Goal: Transaction & Acquisition: Purchase product/service

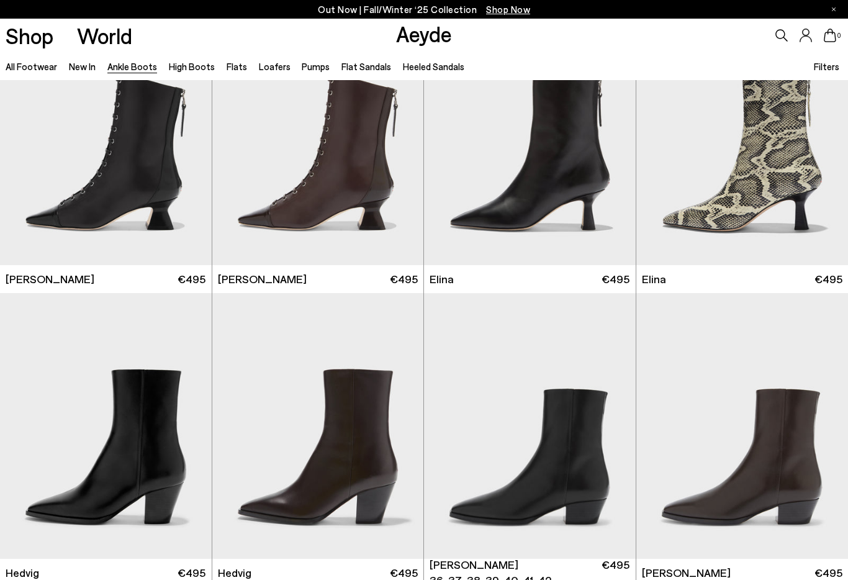
scroll to position [82, 0]
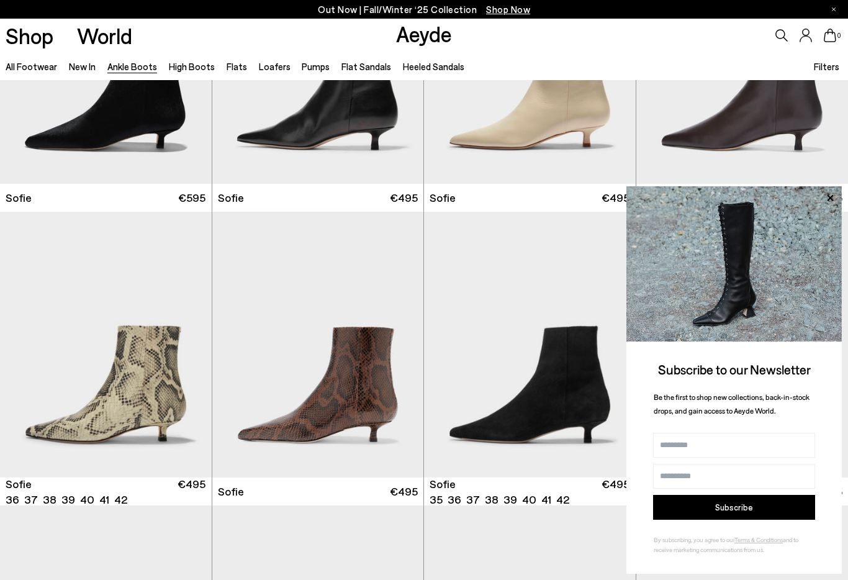
scroll to position [1063, 0]
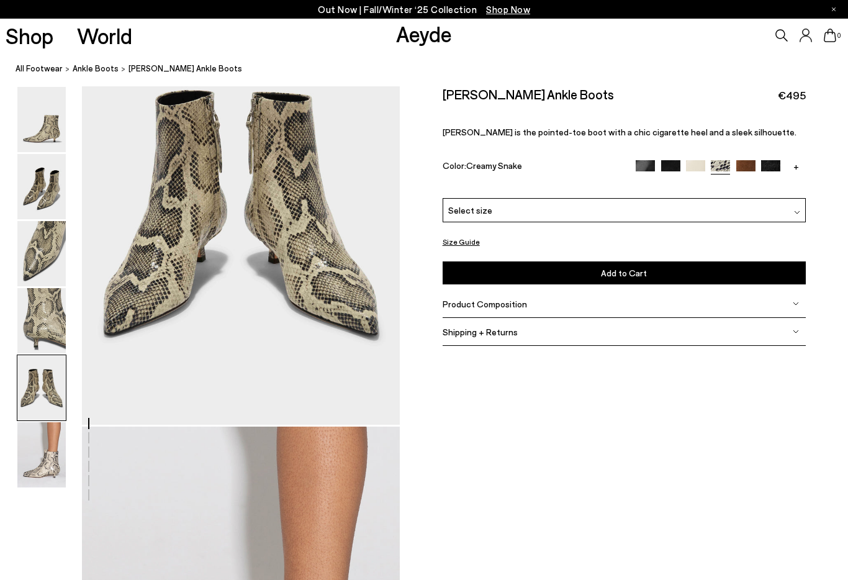
scroll to position [1786, 0]
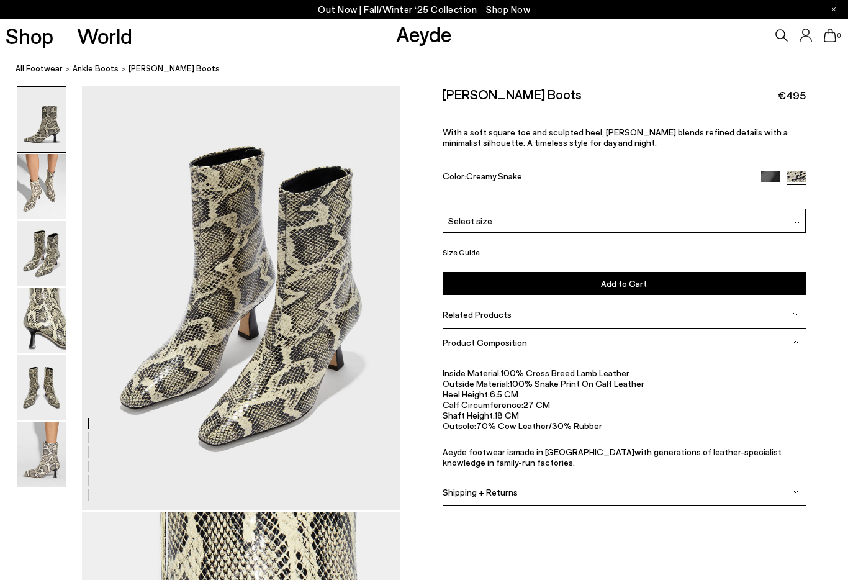
scroll to position [871, 0]
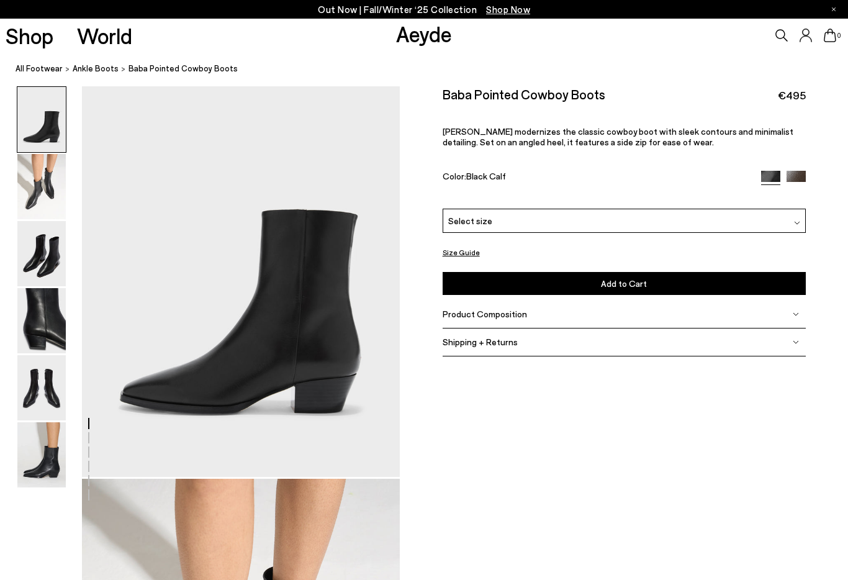
scroll to position [140, 0]
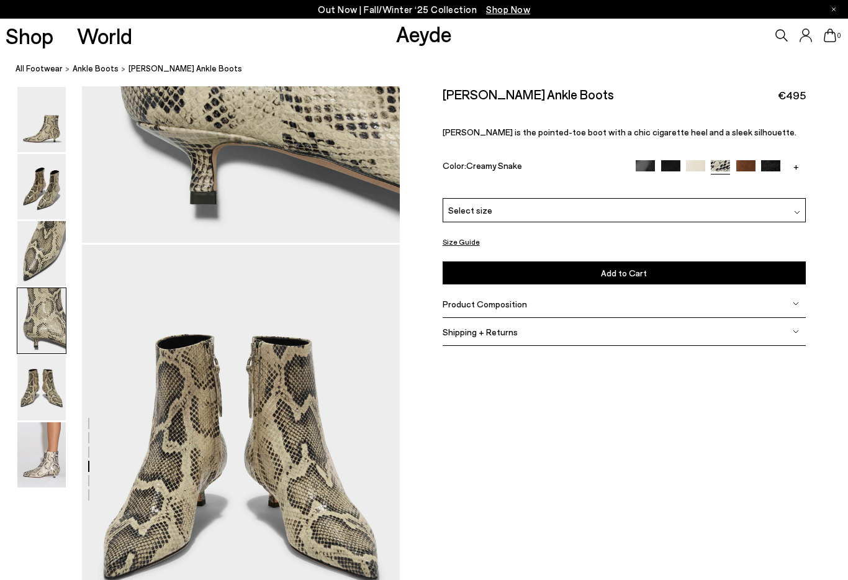
scroll to position [1524, 0]
